Goal: Transaction & Acquisition: Book appointment/travel/reservation

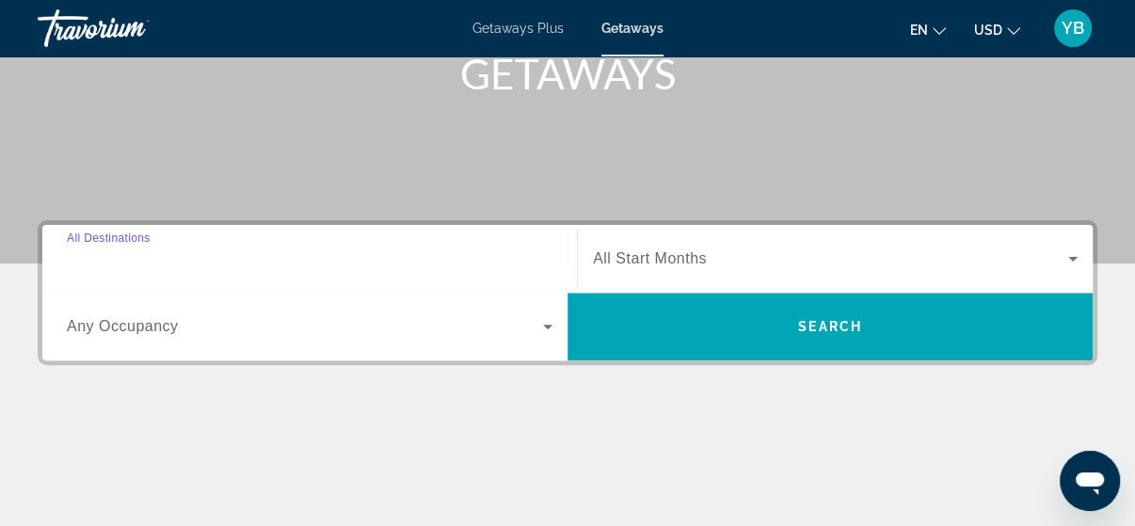
click at [184, 266] on input "Destination All Destinations" at bounding box center [310, 259] width 486 height 23
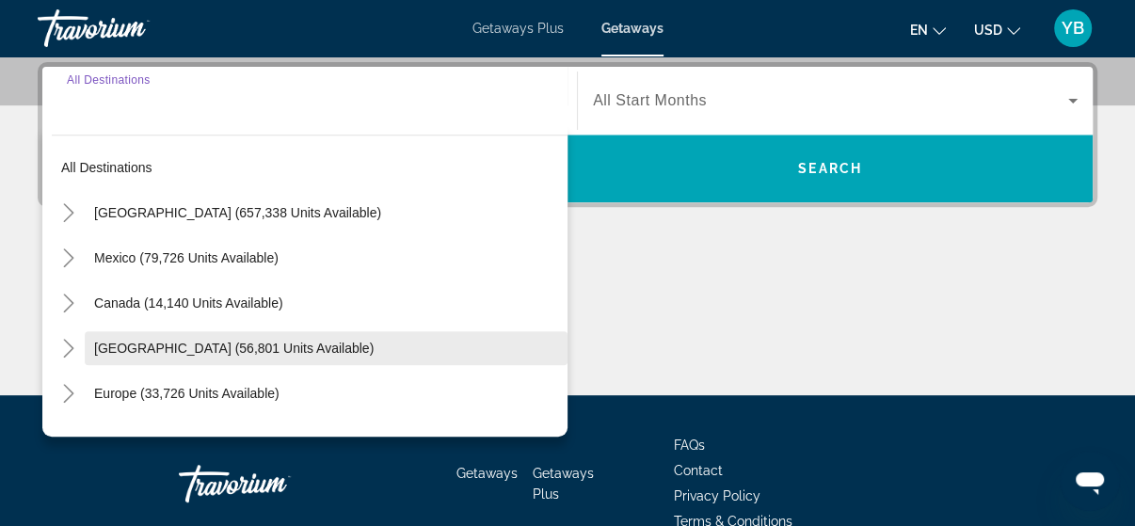
scroll to position [75, 0]
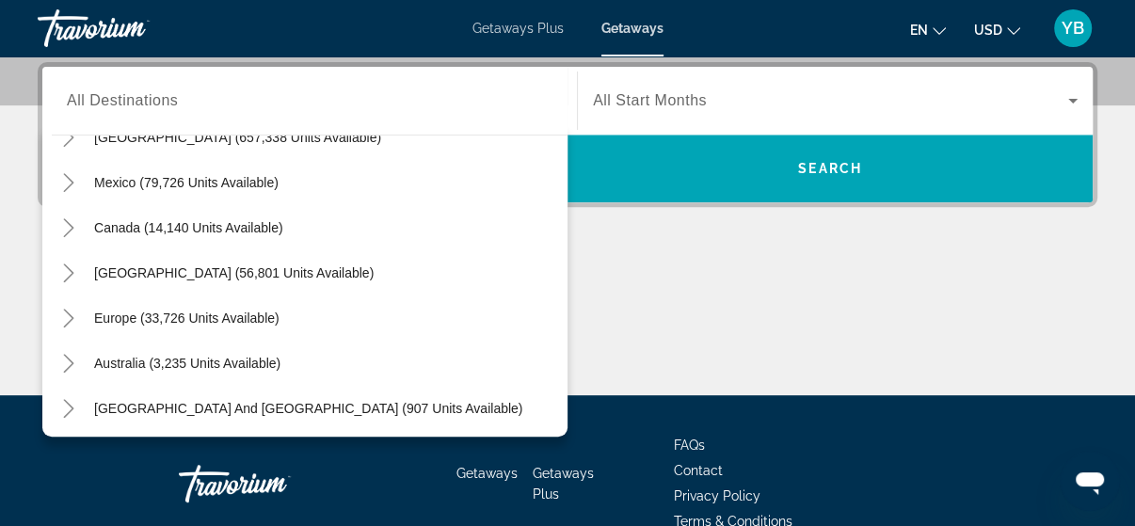
click at [810, 465] on li "Contact" at bounding box center [815, 468] width 282 height 21
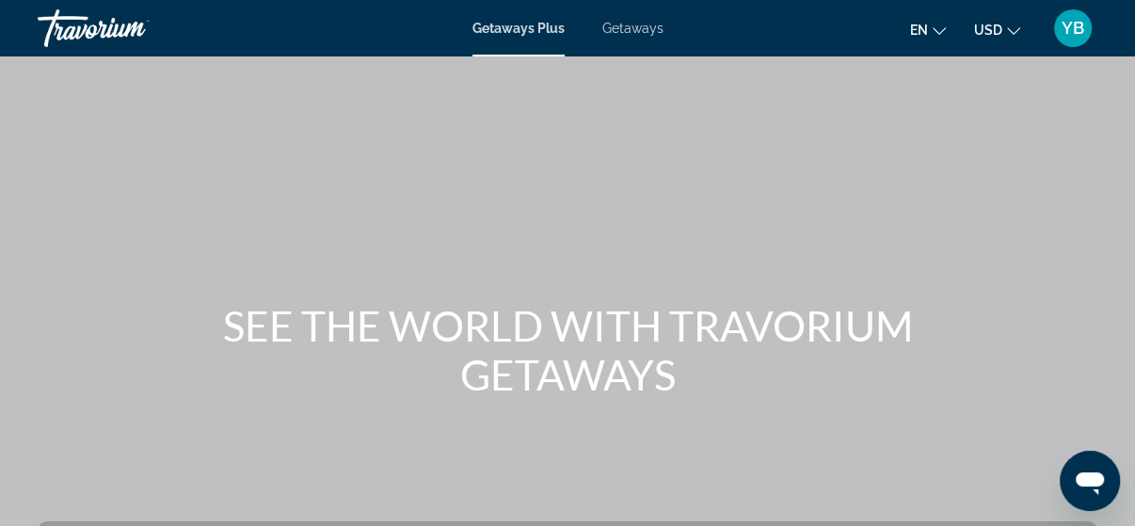
click at [637, 30] on span "Getaways" at bounding box center [632, 28] width 61 height 15
click at [1018, 28] on icon "Change currency" at bounding box center [1013, 30] width 13 height 13
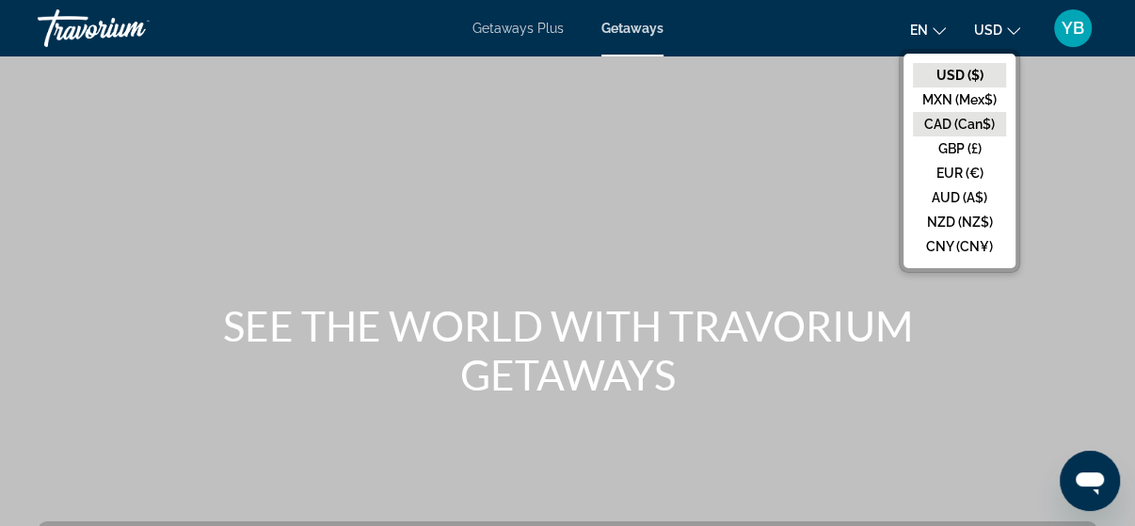
click at [994, 119] on button "CAD (Can$)" at bounding box center [959, 124] width 93 height 24
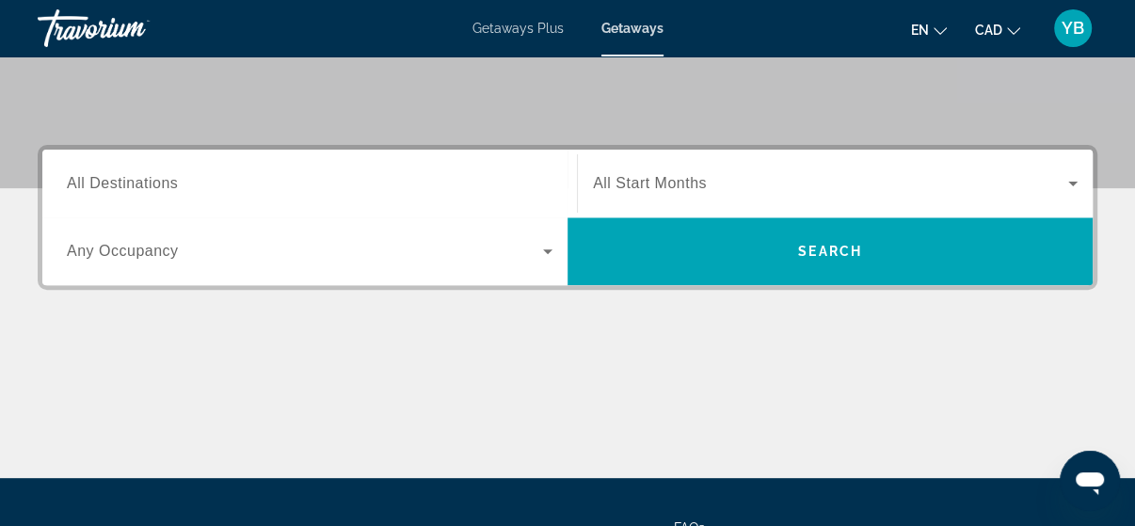
click at [150, 183] on span "All Destinations" at bounding box center [122, 183] width 111 height 16
click at [150, 183] on input "Destination All Destinations" at bounding box center [310, 184] width 486 height 23
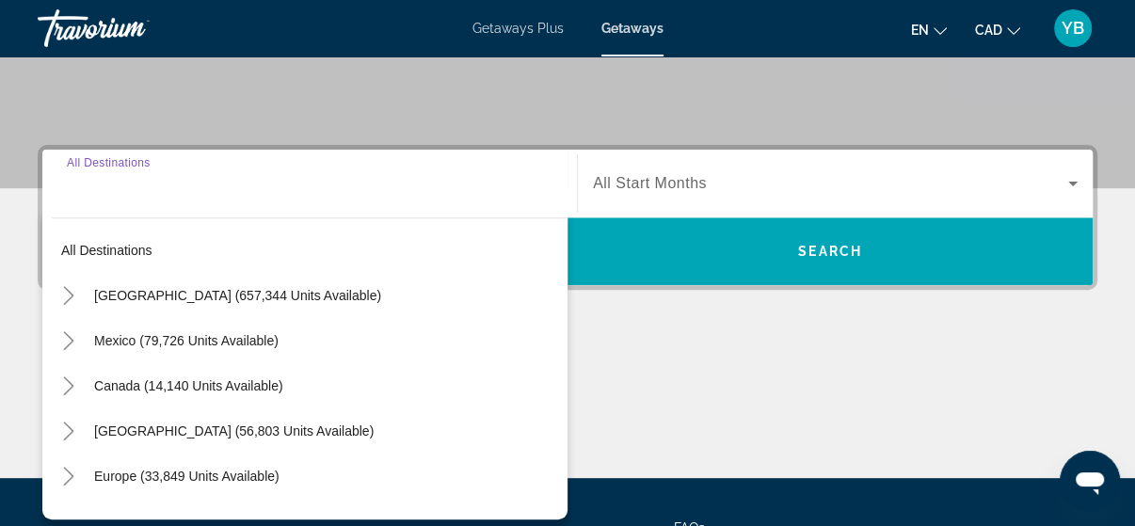
scroll to position [459, 0]
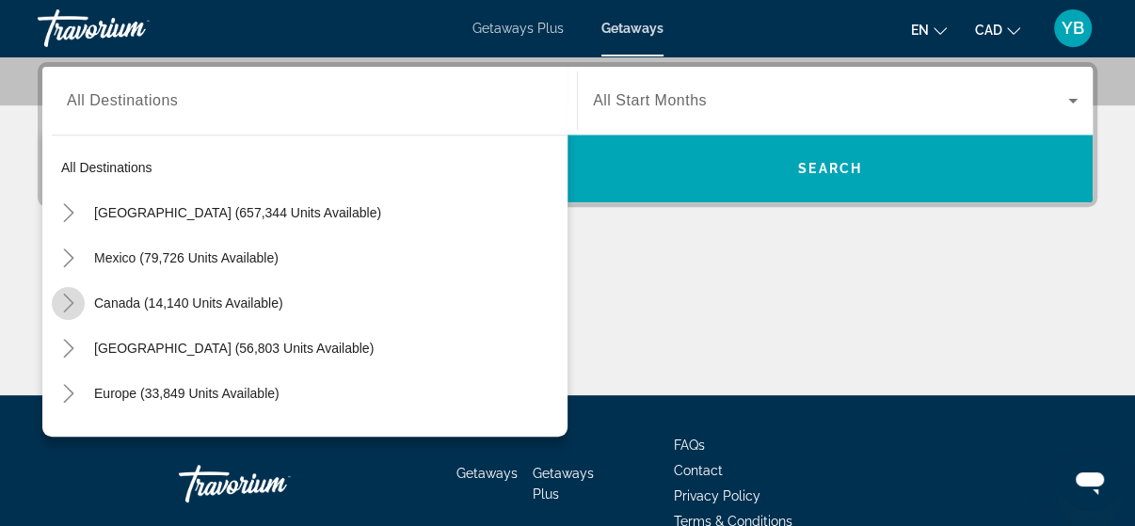
click at [72, 303] on icon "Toggle Canada (14,140 units available)" at bounding box center [68, 303] width 19 height 19
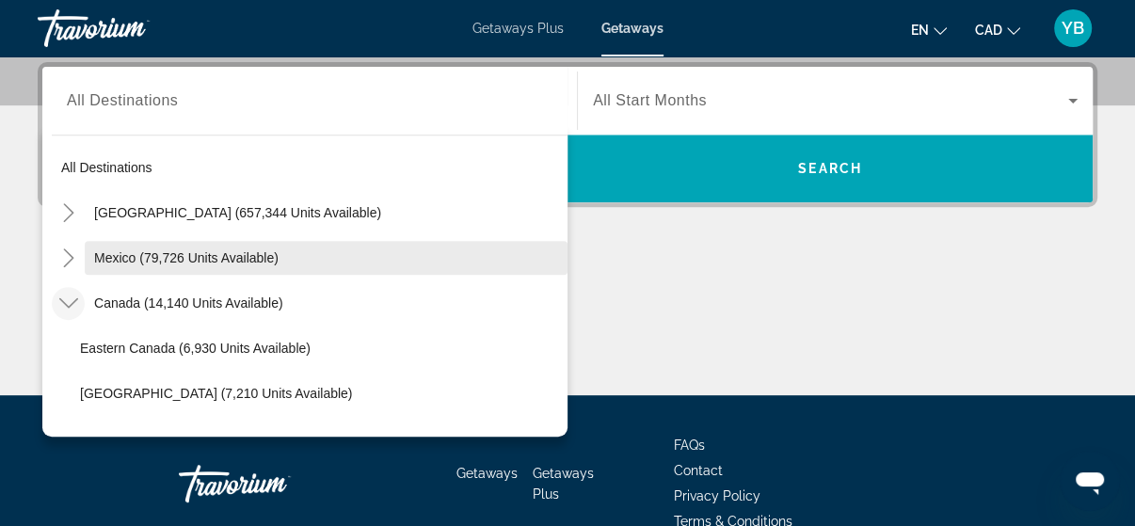
scroll to position [75, 0]
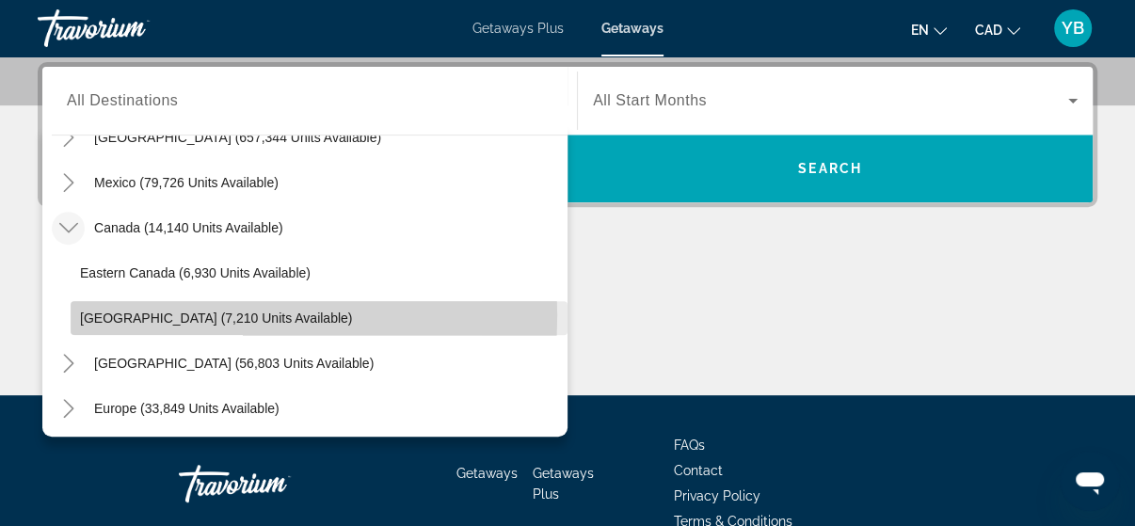
click at [160, 314] on span "Western Canada (7,210 units available)" at bounding box center [216, 318] width 272 height 15
type input "**********"
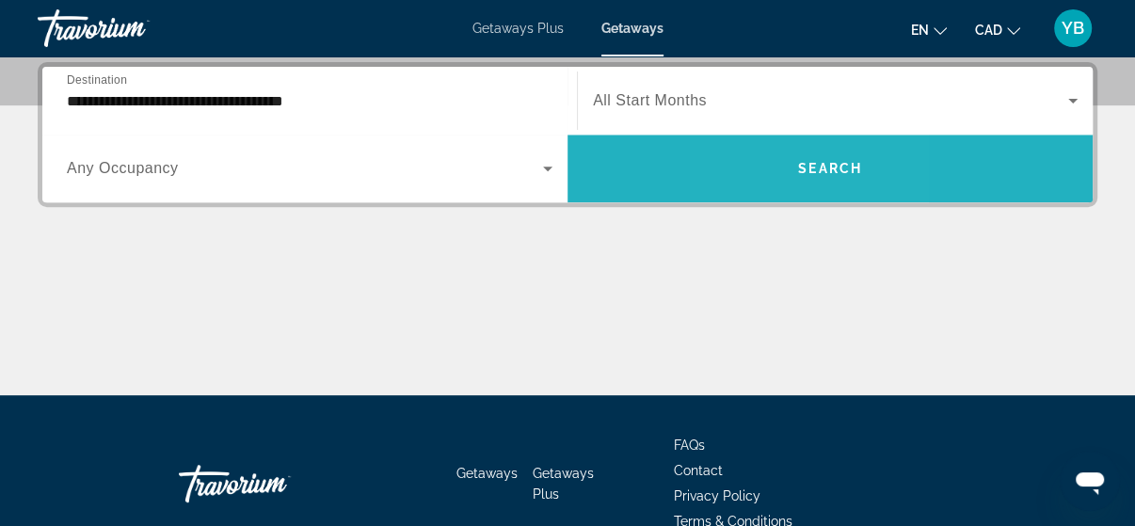
click at [773, 174] on span "Search widget" at bounding box center [830, 168] width 525 height 45
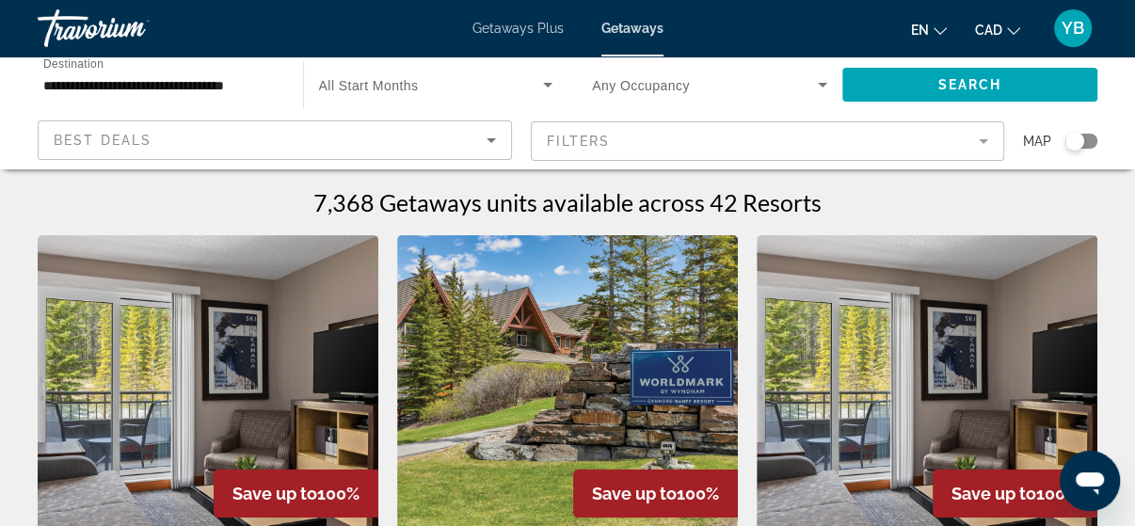
click at [817, 84] on icon "Search widget" at bounding box center [822, 84] width 23 height 23
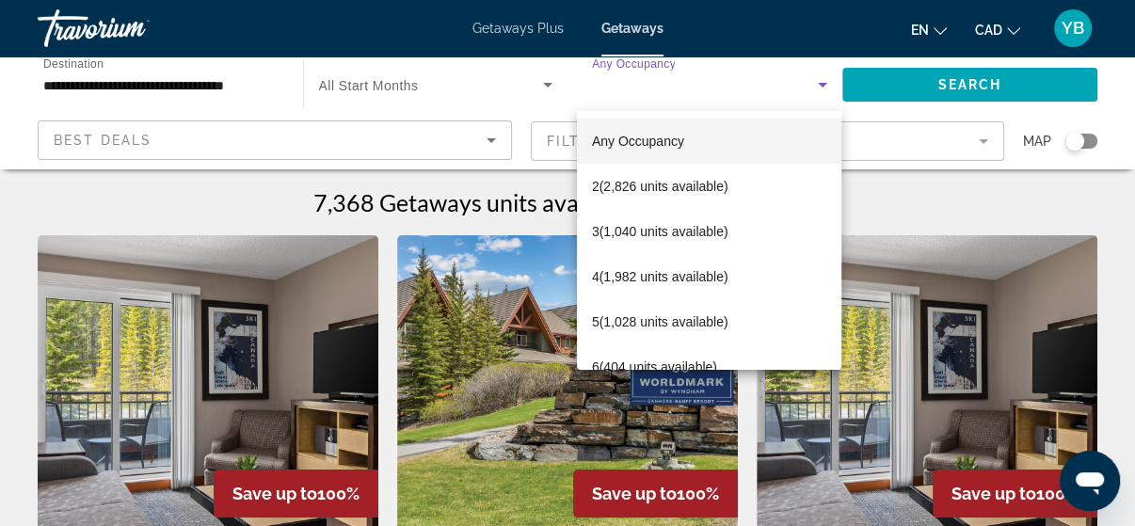
click at [289, 194] on div at bounding box center [567, 263] width 1135 height 526
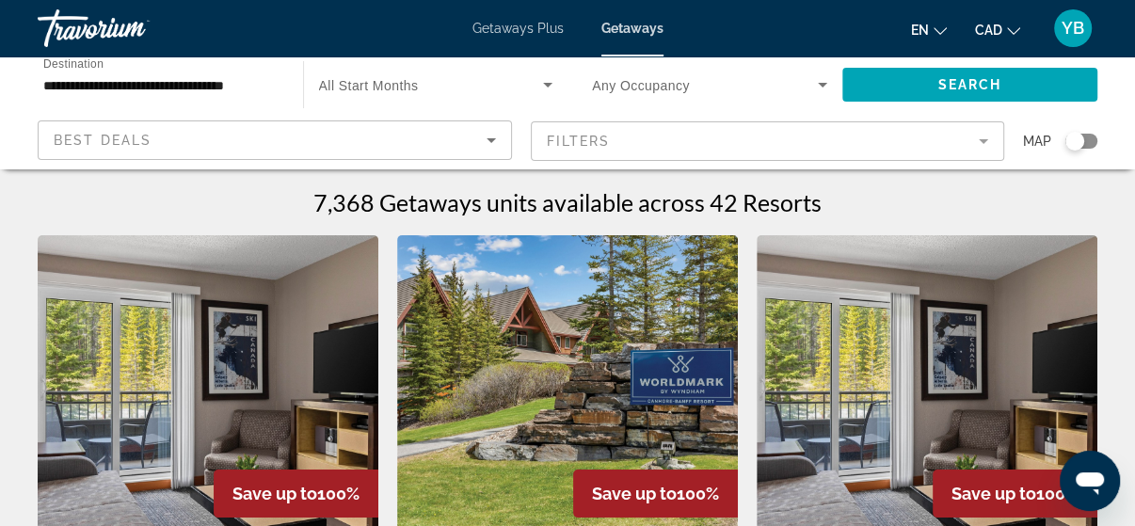
click at [642, 31] on span "Getaways" at bounding box center [632, 28] width 62 height 15
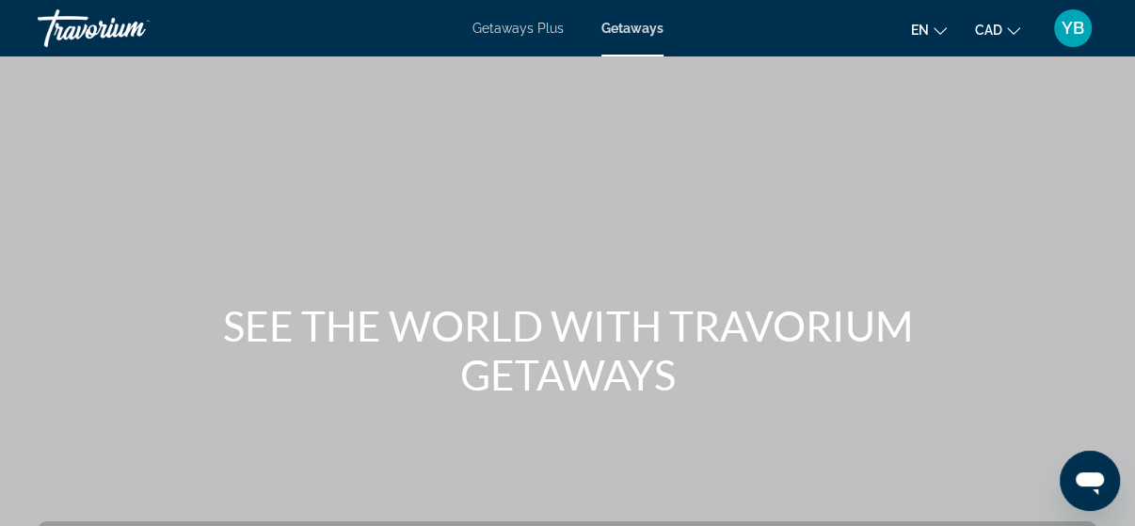
scroll to position [301, 0]
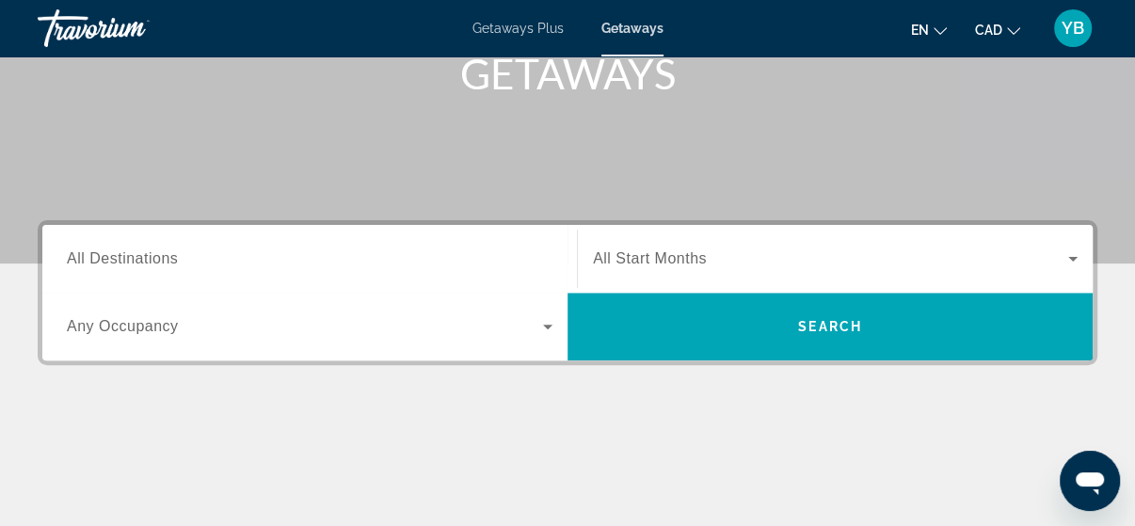
click at [166, 260] on span "All Destinations" at bounding box center [122, 258] width 111 height 16
click at [166, 260] on input "Destination All Destinations" at bounding box center [310, 259] width 486 height 23
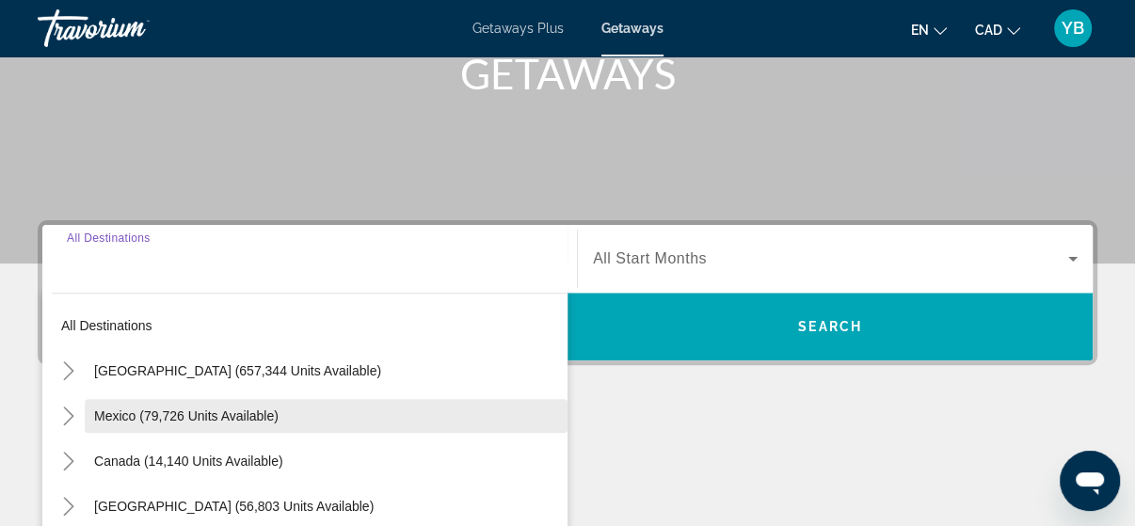
scroll to position [459, 0]
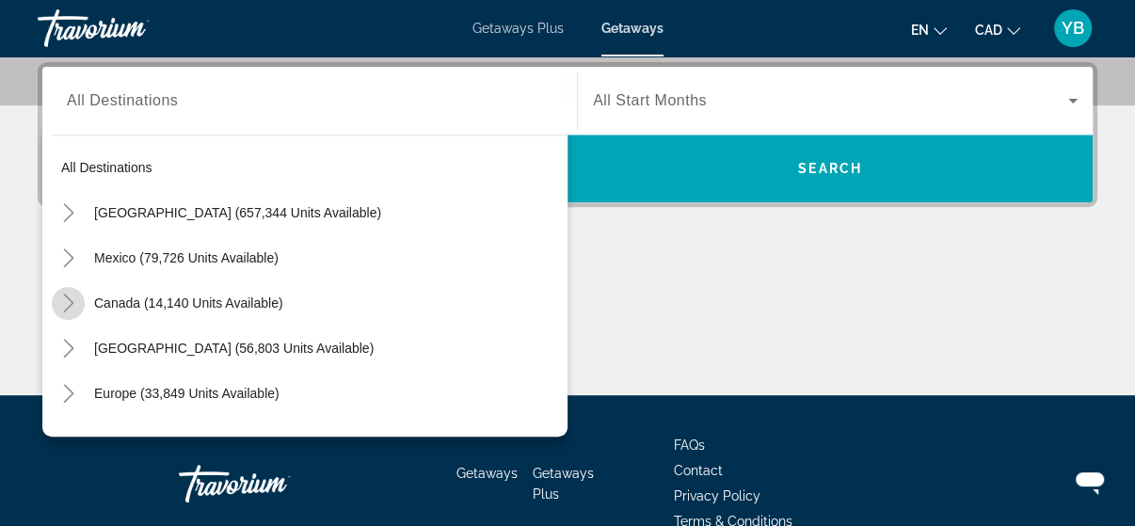
click at [72, 301] on icon "Toggle Canada (14,140 units available)" at bounding box center [68, 303] width 10 height 19
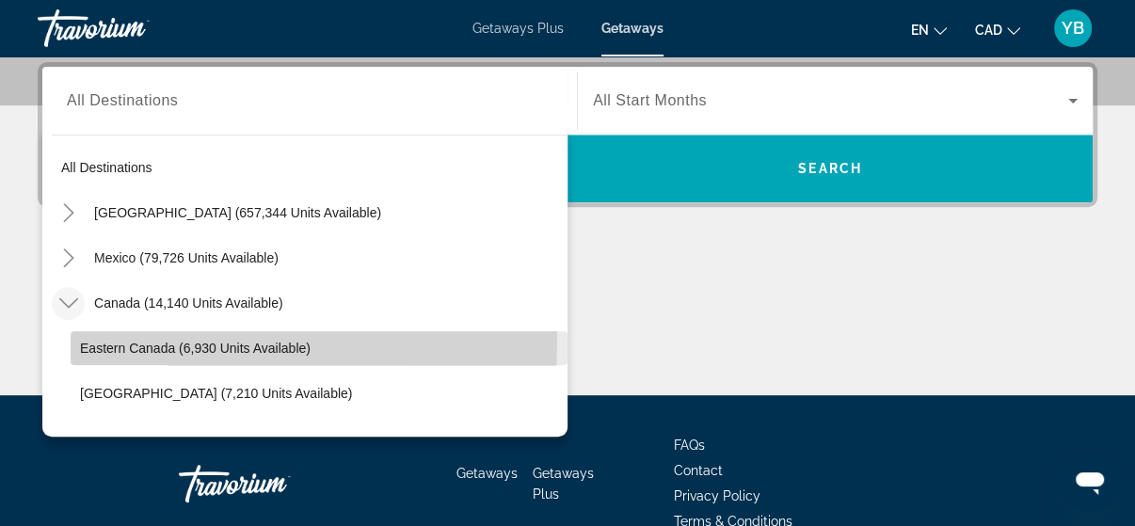
click at [122, 341] on span "Eastern Canada (6,930 units available)" at bounding box center [195, 348] width 231 height 15
type input "**********"
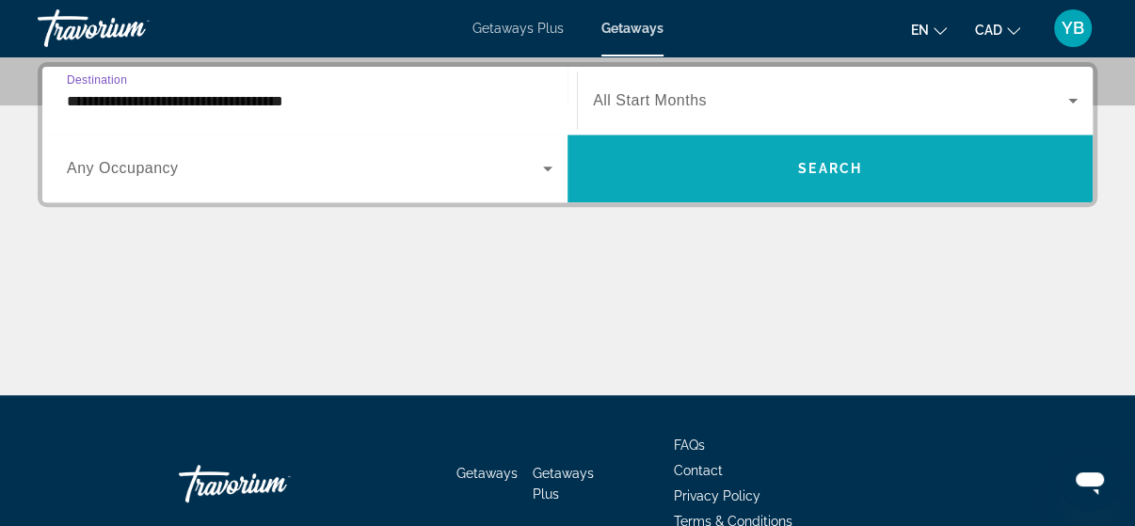
click at [873, 172] on span "Search widget" at bounding box center [830, 168] width 525 height 45
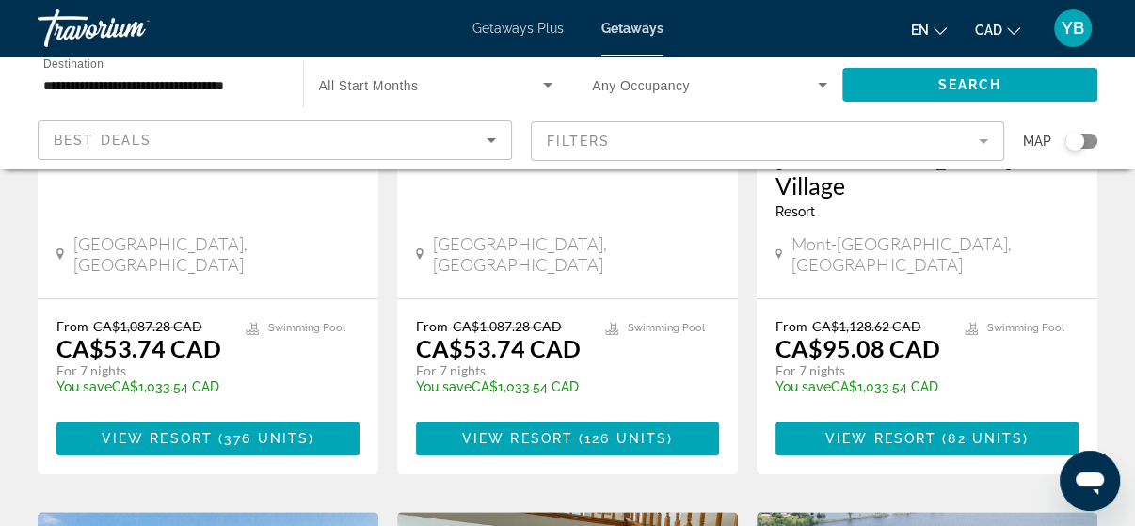
scroll to position [1054, 0]
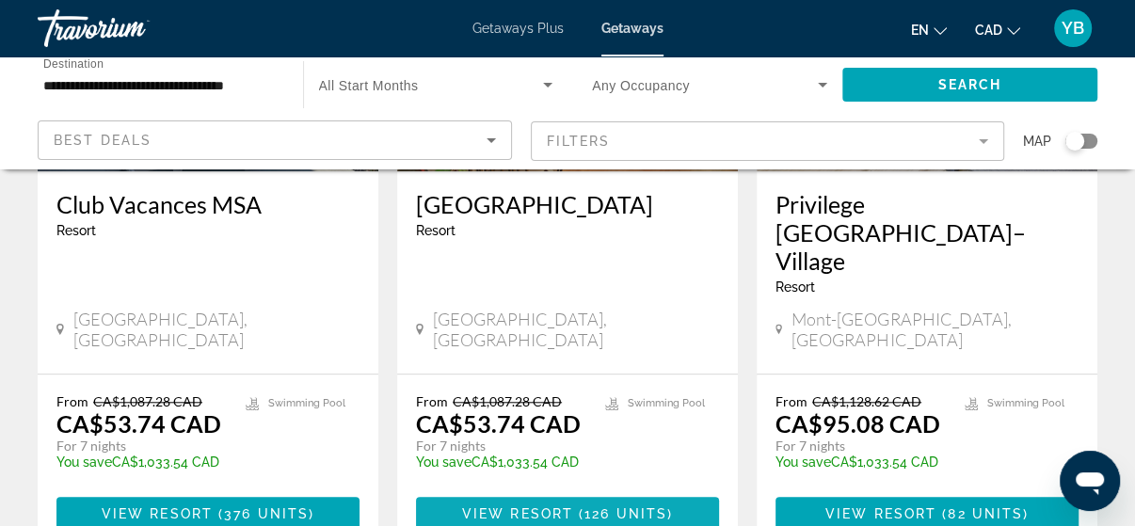
click at [602, 506] on span "126 units" at bounding box center [625, 513] width 83 height 15
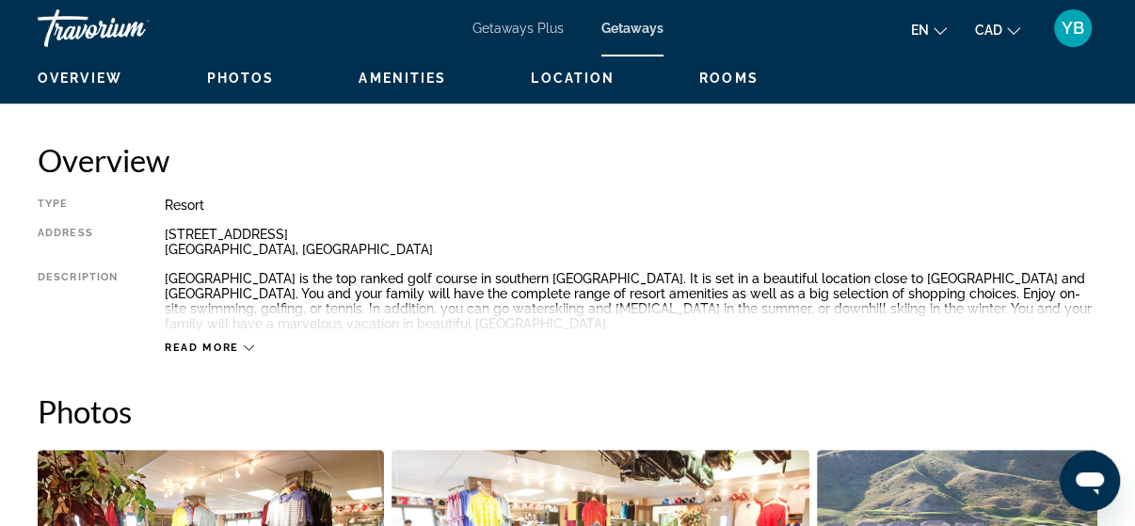
scroll to position [753, 0]
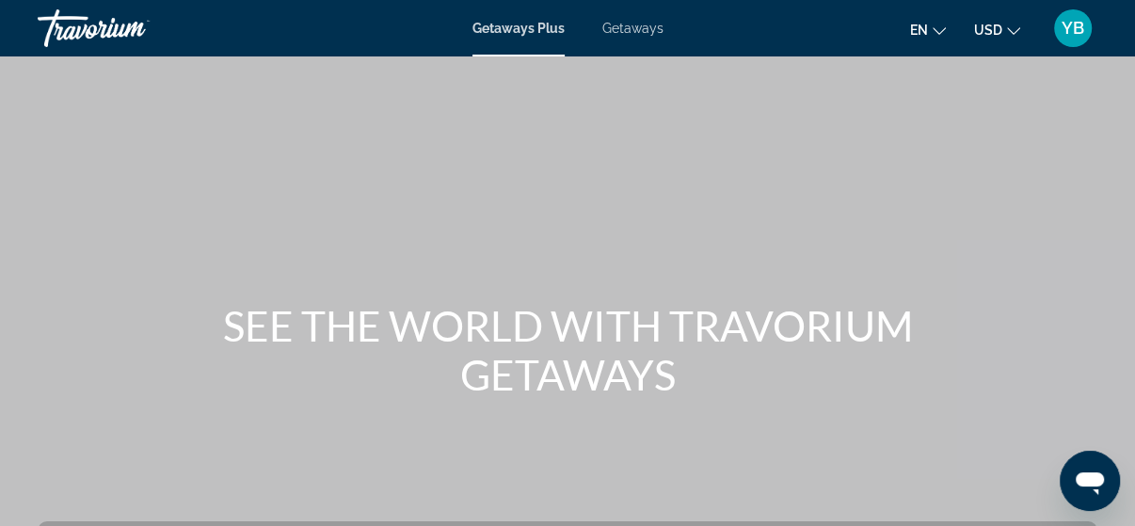
click at [641, 29] on span "Getaways" at bounding box center [632, 28] width 61 height 15
click at [1016, 29] on icon "Change currency" at bounding box center [1013, 30] width 13 height 13
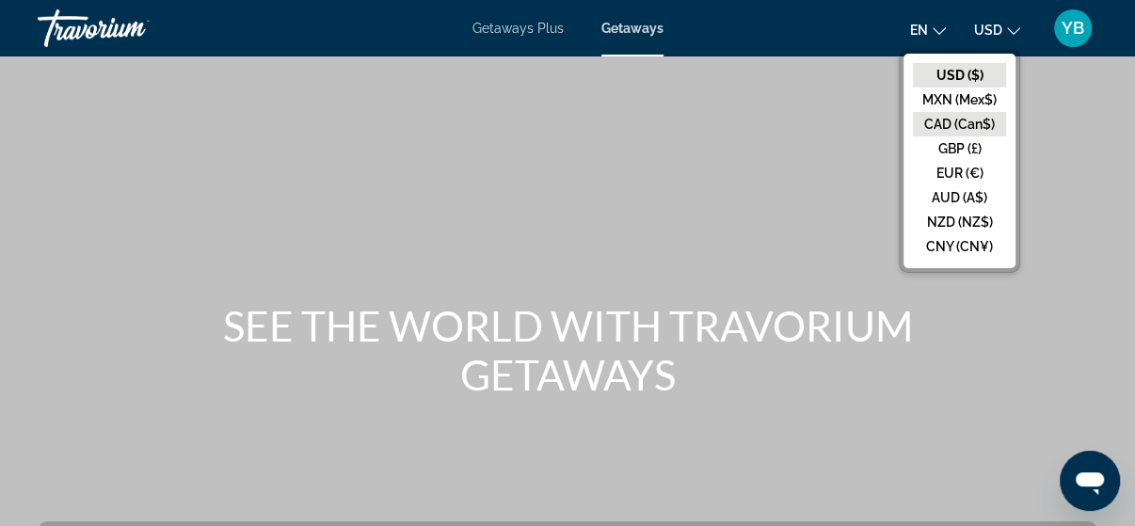
click at [971, 124] on button "CAD (Can$)" at bounding box center [959, 124] width 93 height 24
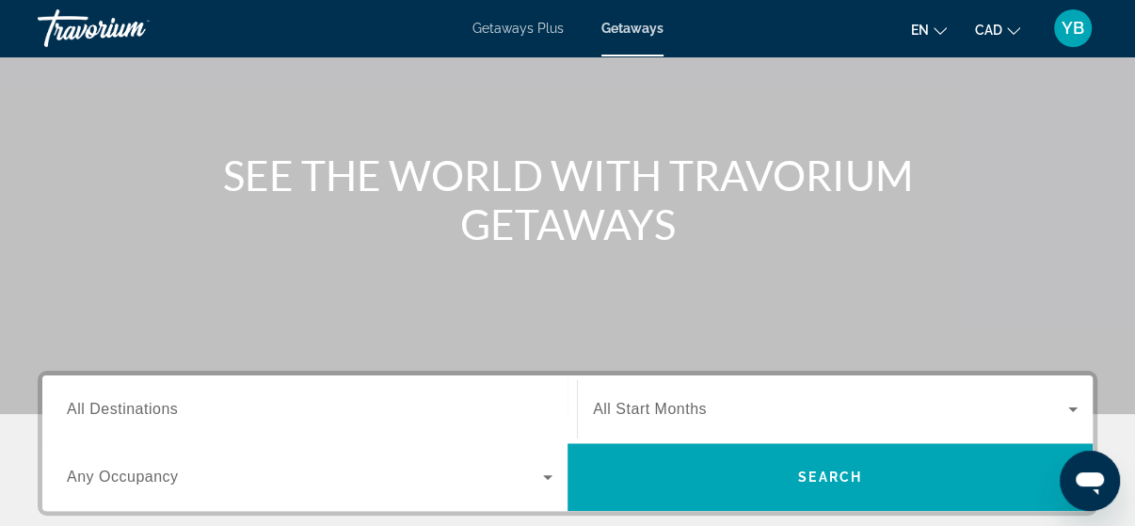
scroll to position [226, 0]
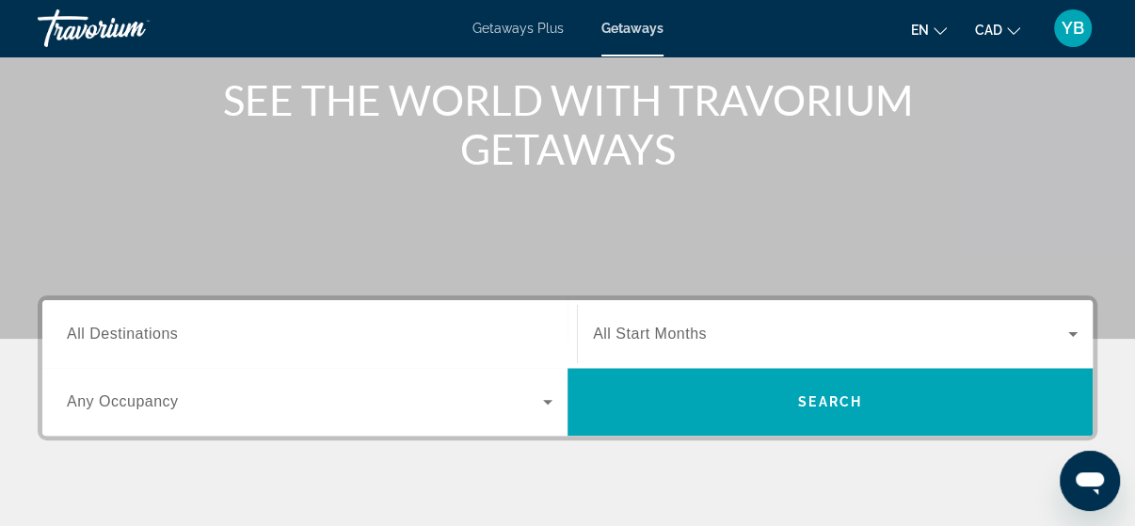
click at [99, 336] on span "All Destinations" at bounding box center [122, 334] width 111 height 16
click at [99, 336] on input "Destination All Destinations" at bounding box center [310, 335] width 486 height 23
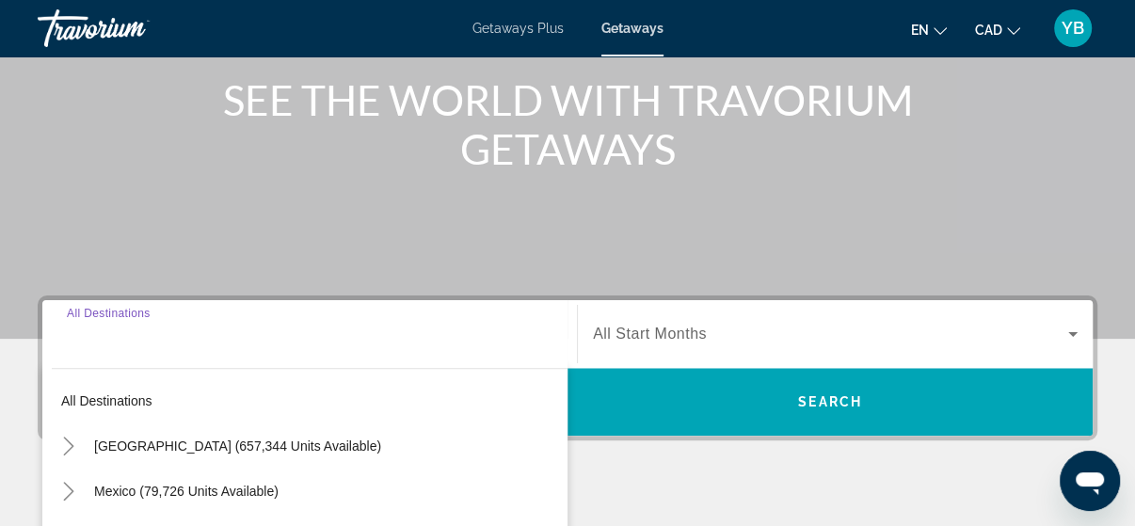
scroll to position [459, 0]
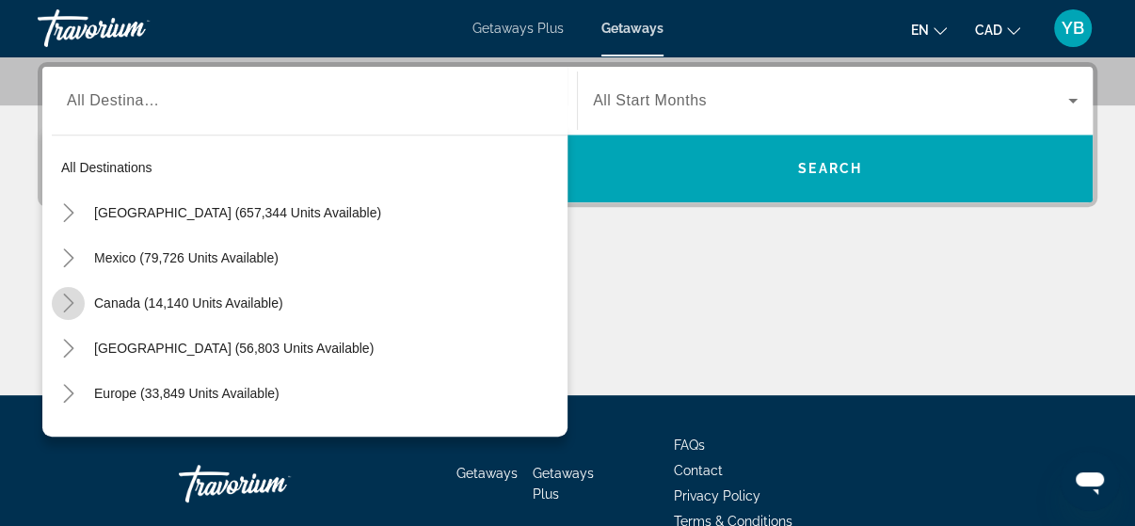
click at [68, 301] on icon "Toggle Canada (14,140 units available)" at bounding box center [68, 303] width 19 height 19
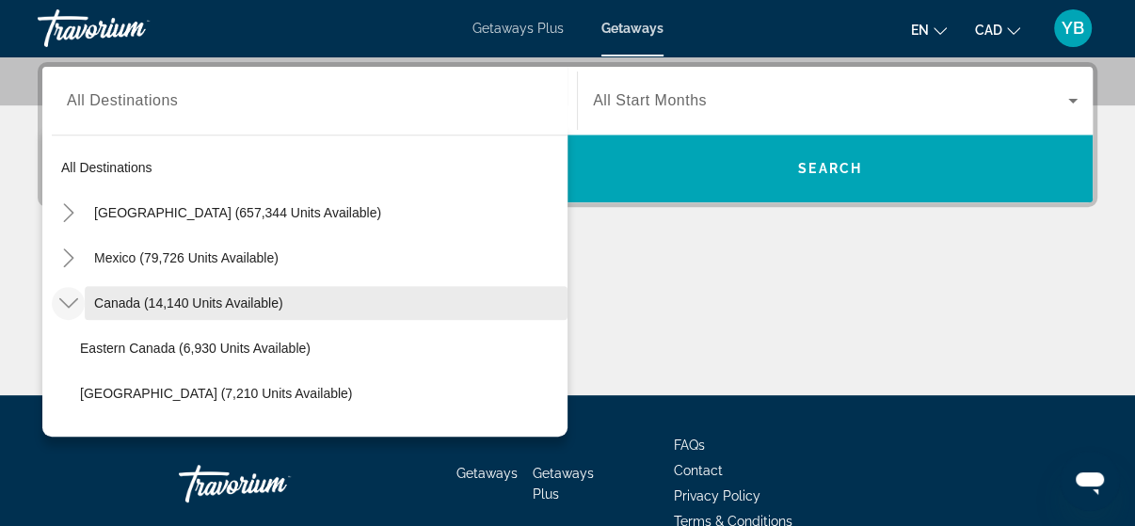
click at [184, 302] on span "Canada (14,140 units available)" at bounding box center [188, 303] width 189 height 15
type input "**********"
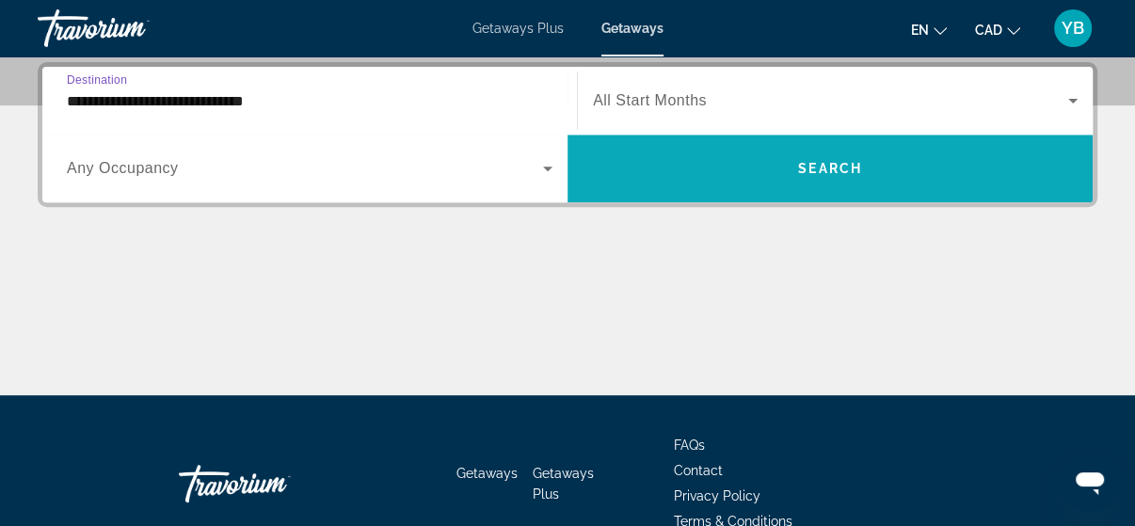
click at [720, 169] on span "Search widget" at bounding box center [830, 168] width 525 height 45
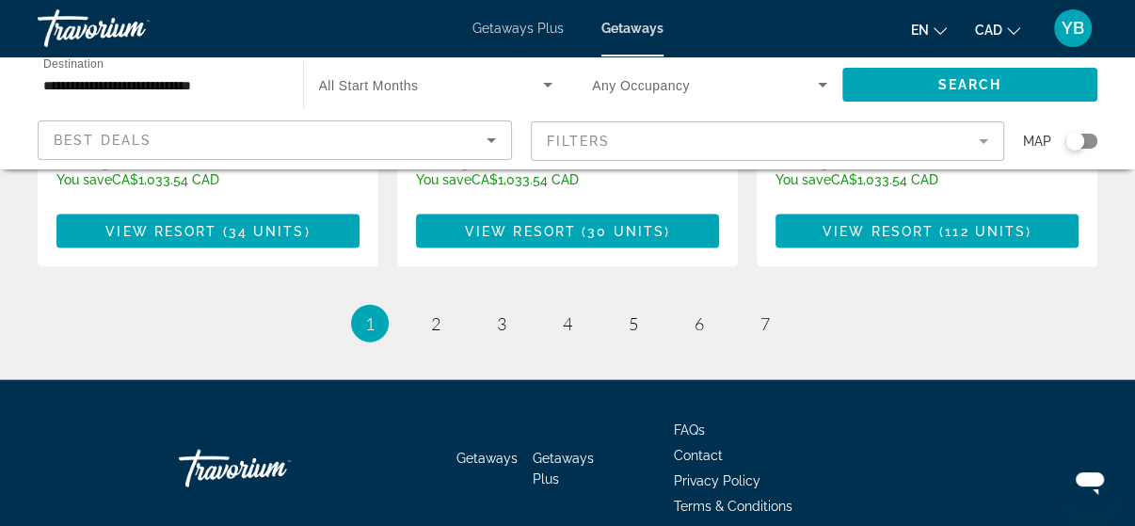
scroll to position [2432, 0]
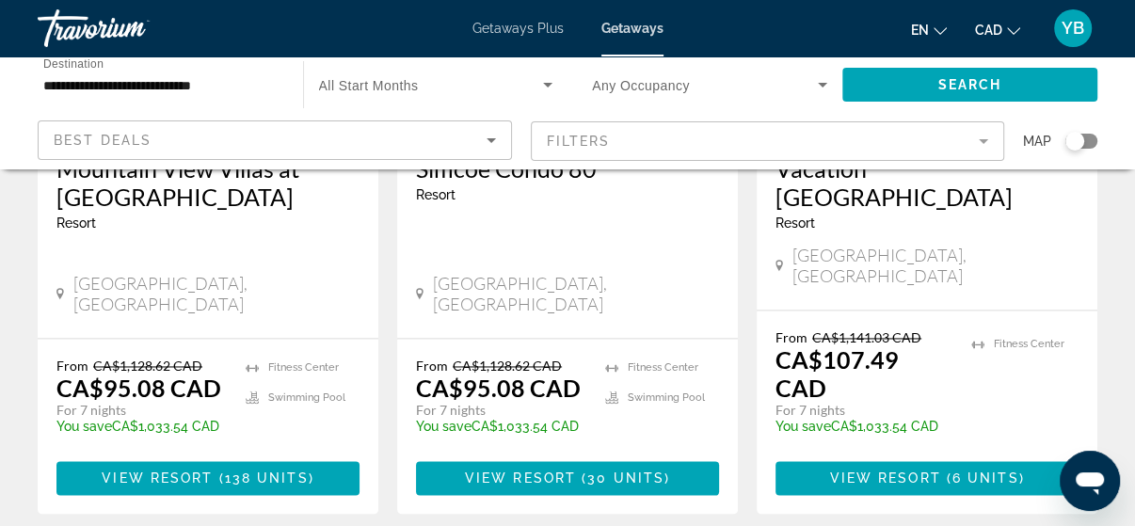
scroll to position [1882, 0]
